Goal: Communication & Community: Participate in discussion

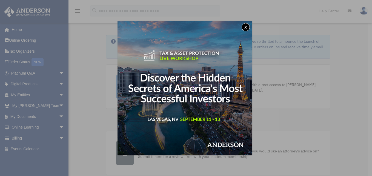
click at [249, 27] on button "x" at bounding box center [246, 27] width 8 height 8
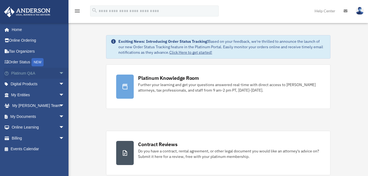
click at [59, 74] on span "arrow_drop_down" at bounding box center [64, 73] width 11 height 11
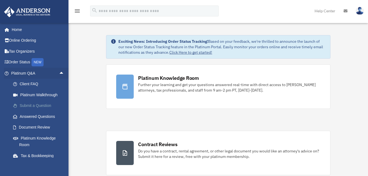
click at [37, 107] on link "Submit a Question" at bounding box center [40, 105] width 65 height 11
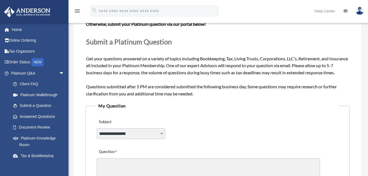
scroll to position [58, 0]
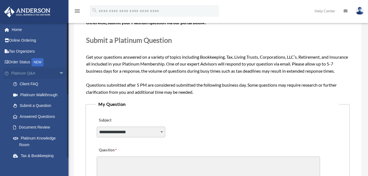
click at [59, 71] on span "arrow_drop_down" at bounding box center [64, 73] width 11 height 11
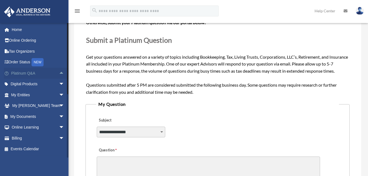
click at [59, 72] on span "arrow_drop_up" at bounding box center [64, 73] width 11 height 11
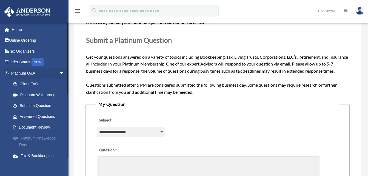
click at [48, 136] on link "Platinum Knowledge Room" at bounding box center [40, 142] width 65 height 18
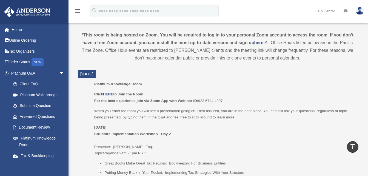
scroll to position [204, 0]
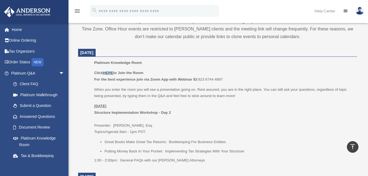
click at [110, 73] on u "HERE" at bounding box center [108, 73] width 10 height 4
drag, startPoint x: 200, startPoint y: 79, endPoint x: 223, endPoint y: 80, distance: 23.6
click at [223, 80] on p "Click HERE to Join the Room For the best experience join via Zoom App with Webi…" at bounding box center [223, 76] width 259 height 13
copy p "923 6744 4897"
click at [111, 74] on u "HERE" at bounding box center [108, 73] width 10 height 4
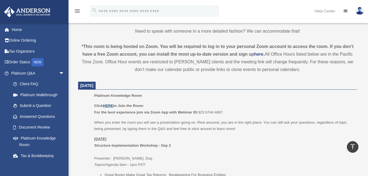
scroll to position [173, 0]
